Goal: Task Accomplishment & Management: Use online tool/utility

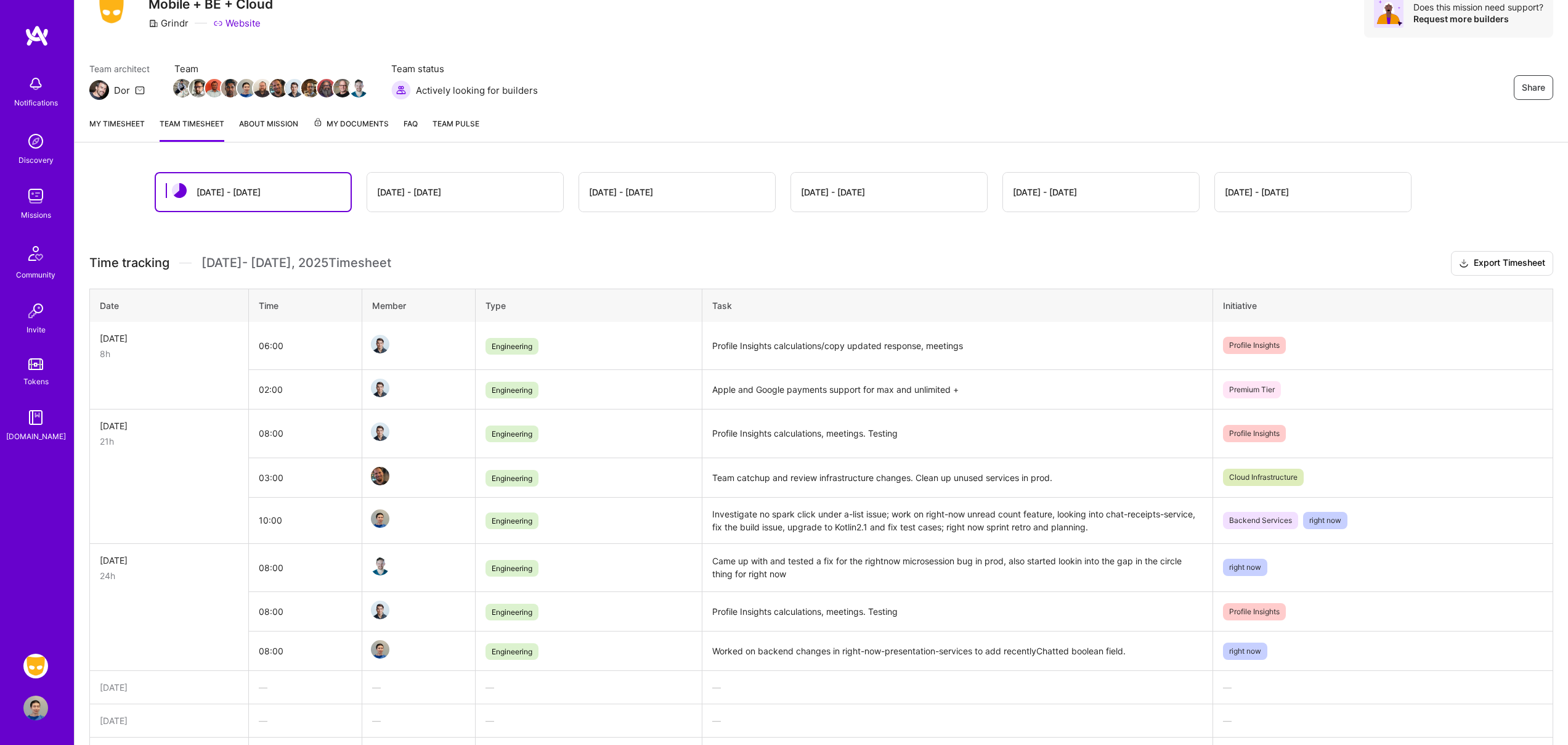
scroll to position [62, 0]
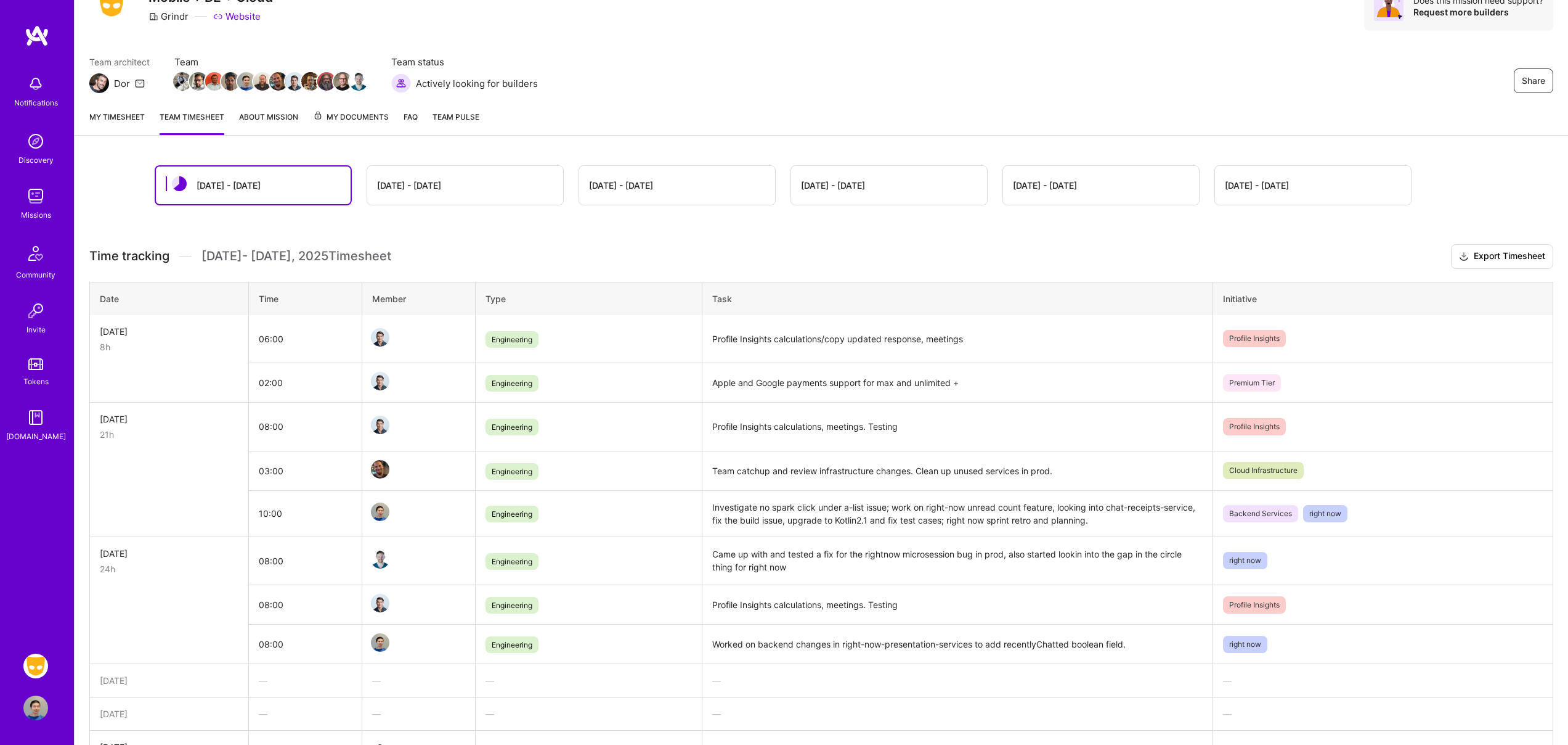
click at [116, 115] on link "My timesheet" at bounding box center [117, 123] width 55 height 25
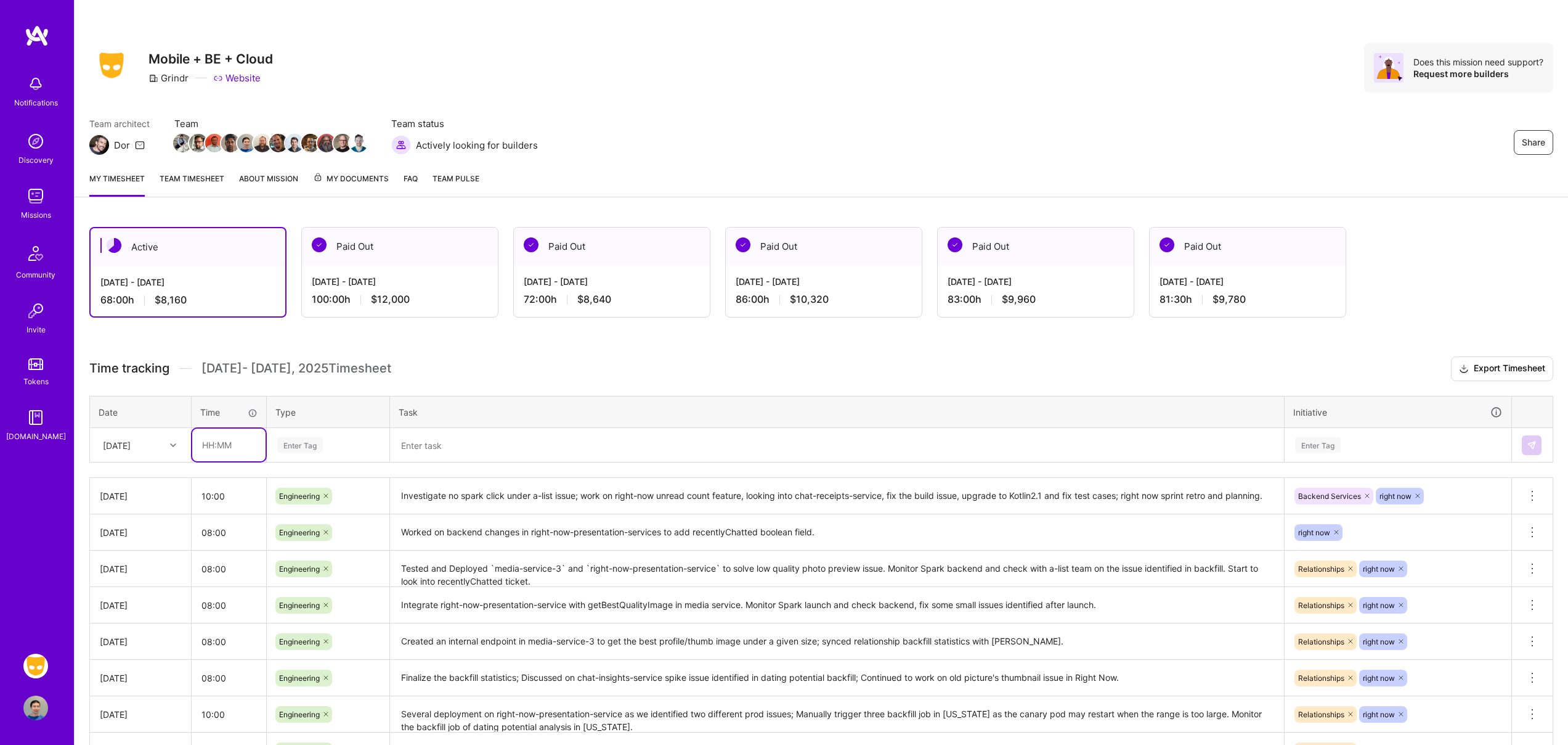
click at [230, 440] on input "text" at bounding box center [229, 445] width 73 height 33
type input "08:00"
type input "engi"
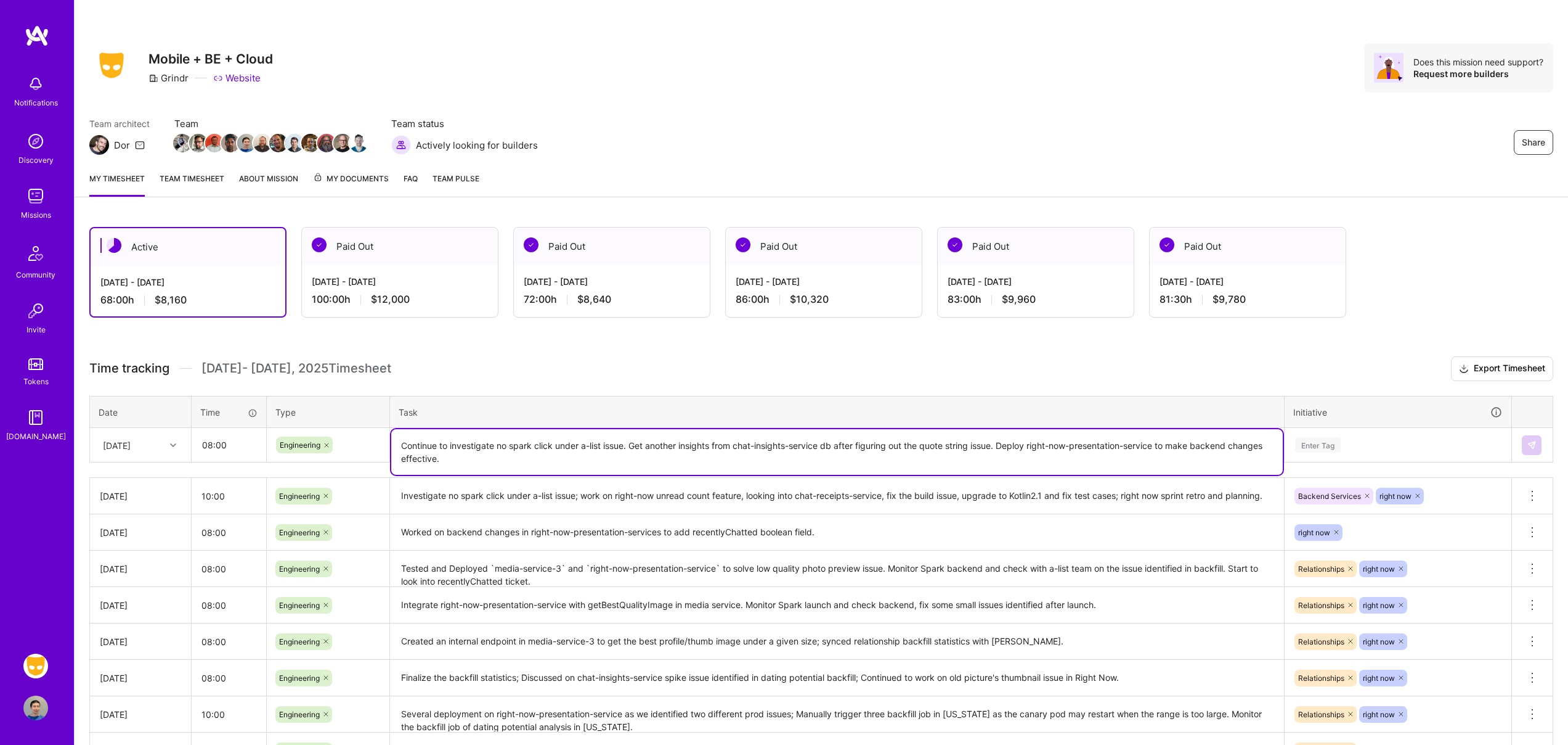
click at [401, 458] on textarea "Continue to investigate no spark click under a-list issue. Get another insights…" at bounding box center [837, 452] width 892 height 45
type textarea "Continue to investigate no spark click under a-list issue. Get another insights…"
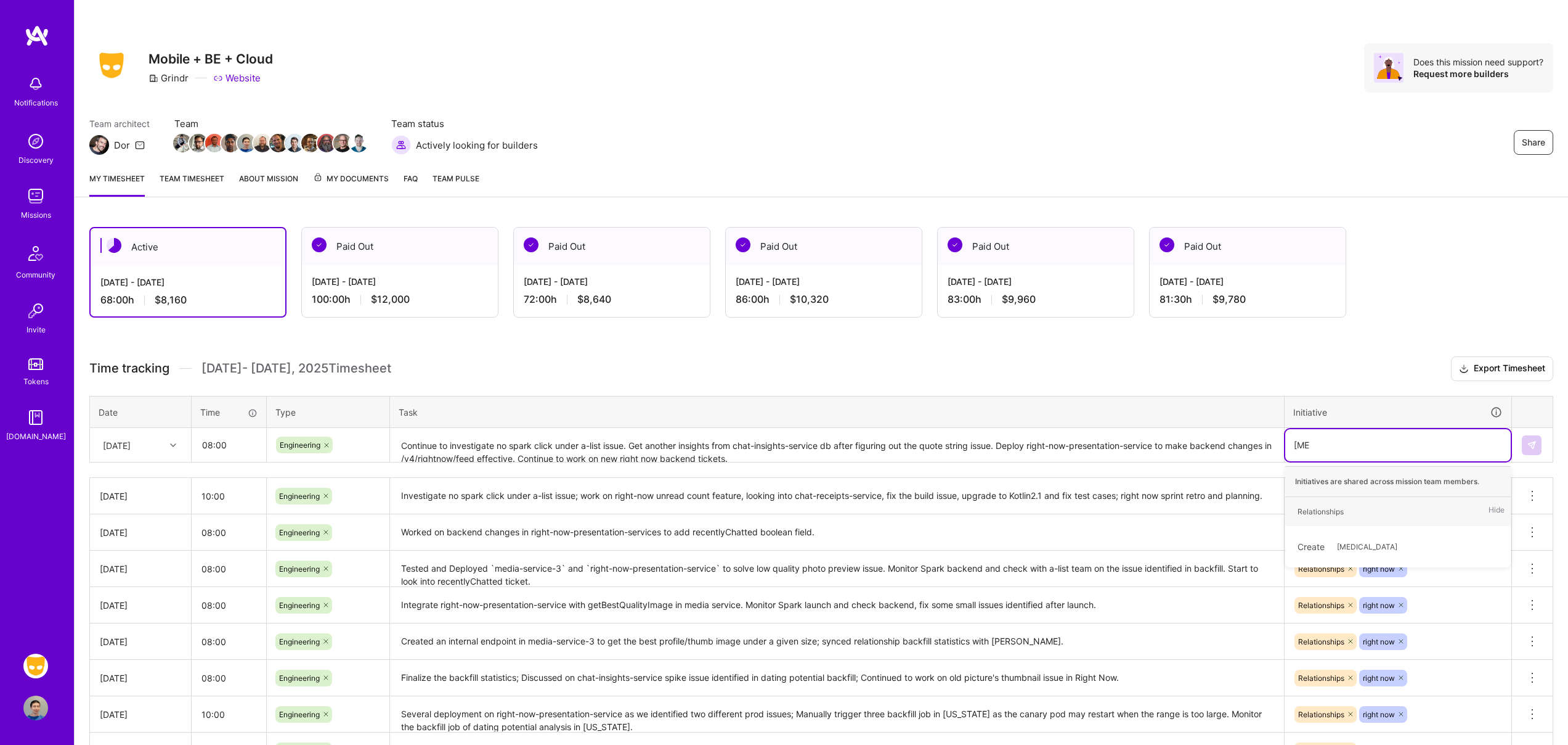
type input "relat"
type input "right"
click at [1530, 446] on img at bounding box center [1532, 445] width 10 height 10
